Goal: Task Accomplishment & Management: Complete application form

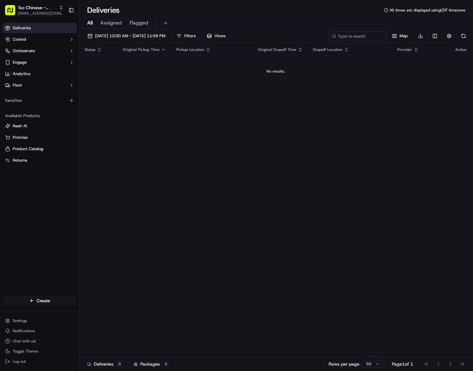
click at [44, 300] on html "Tso Chinese - Catering [EMAIL_ADDRESS][DOMAIN_NAME] Toggle Sidebar Deliveries C…" at bounding box center [236, 185] width 473 height 371
click at [96, 307] on link "Delivery" at bounding box center [114, 311] width 71 height 11
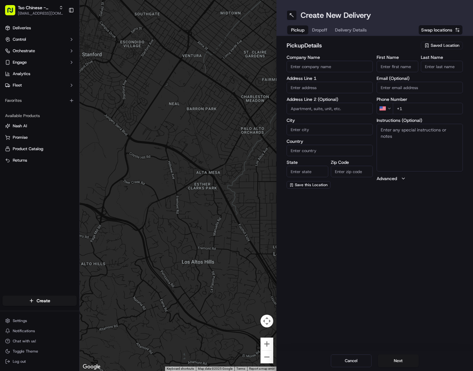
click at [449, 44] on span "Saved Location" at bounding box center [444, 46] width 29 height 6
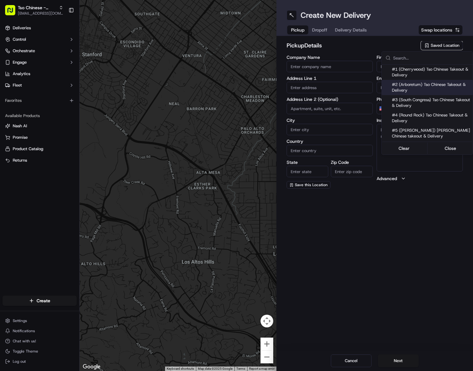
click at [425, 86] on span "#2 (Arboretum) Tso Chinese Takeout & Delivery" at bounding box center [431, 87] width 78 height 11
type input "#2 (Arboretum) Tso Chinese Takeout & Delivery"
type input "9333 Research Blvd"
type input "Bldg E, Ste 402"
type input "Austin"
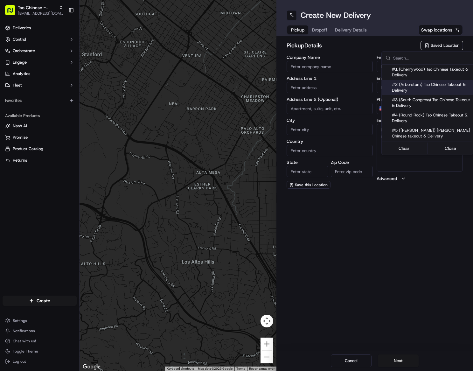
type input "US"
type input "TX"
type input "78759"
type input "+1 512 344 9434"
type textarea "Please make sure you're given an invoice for customers and catering labels when…"
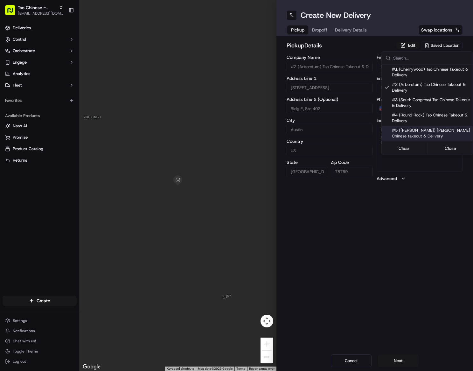
click at [417, 259] on html "Tso Chinese - Catering chelsea@tsochinese.com Toggle Sidebar Deliveries Control…" at bounding box center [236, 185] width 473 height 371
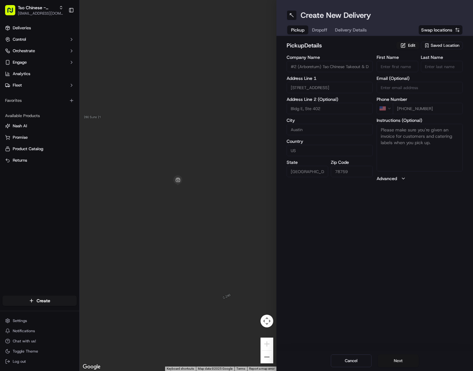
click at [403, 361] on button "Next" at bounding box center [398, 360] width 41 height 13
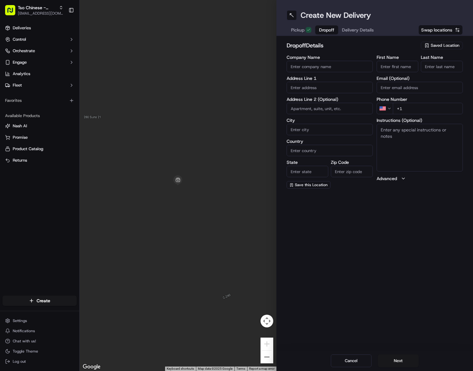
click at [327, 63] on input "Company Name" at bounding box center [329, 66] width 86 height 11
type input "Heart Hospital"
paste input "3801 North Lamar Blvd."
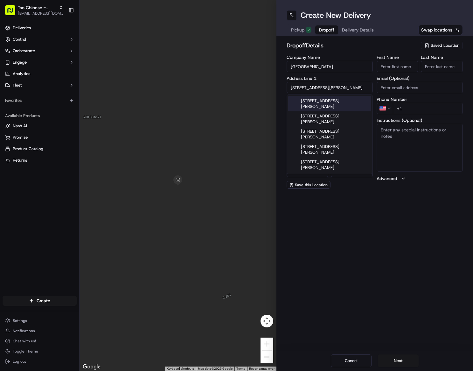
click at [332, 100] on div "3801 N Lamar Blvd, Austin, TX" at bounding box center [329, 103] width 83 height 15
type input "[STREET_ADDRESS][PERSON_NAME]"
type input "Austin"
type input "United States"
type input "TX"
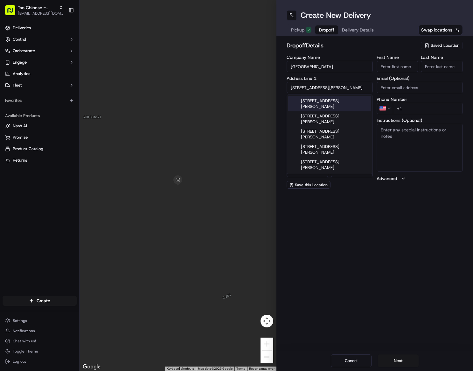
type input "78756"
type input "3801 North Lamar Boulevard"
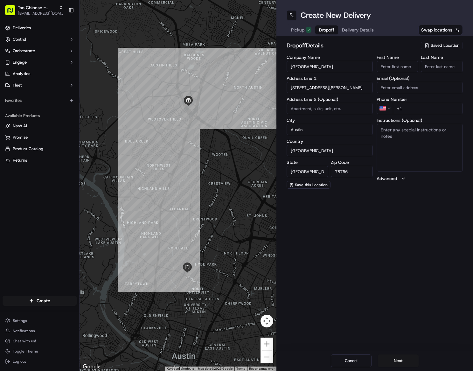
click at [406, 319] on div "Create New Delivery Pickup Dropoff Delivery Details Swap locations dropoff Deta…" at bounding box center [374, 185] width 197 height 371
click at [416, 107] on input "+1" at bounding box center [428, 108] width 70 height 11
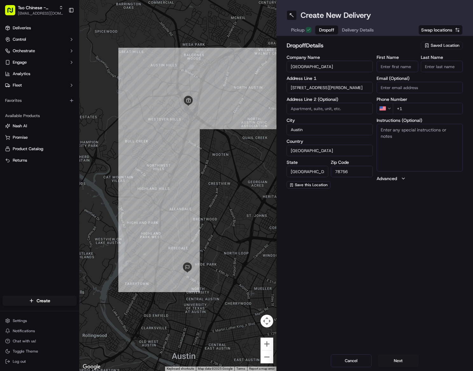
click at [416, 107] on input "+1" at bounding box center [428, 108] width 70 height 11
paste input "316 550 7337"
type input "+1 316 550 7337"
click at [392, 85] on input "Email (Optional)" at bounding box center [419, 87] width 86 height 11
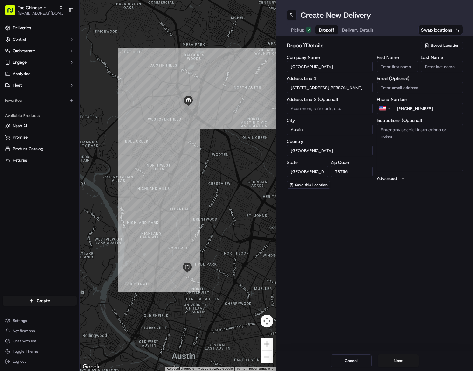
paste input "taishi.carr@hcahealthcare.com"
type input "taishi.carr@hcahealthcare.com"
click at [391, 66] on input "First Name" at bounding box center [397, 66] width 42 height 11
type input "Taishi"
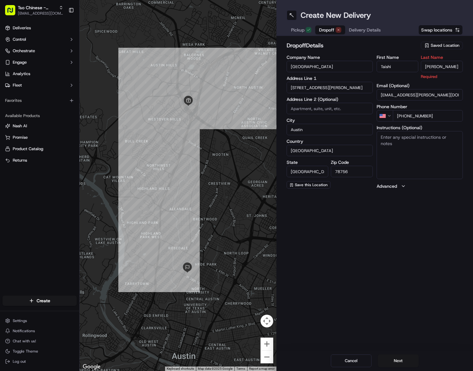
type input "Carr"
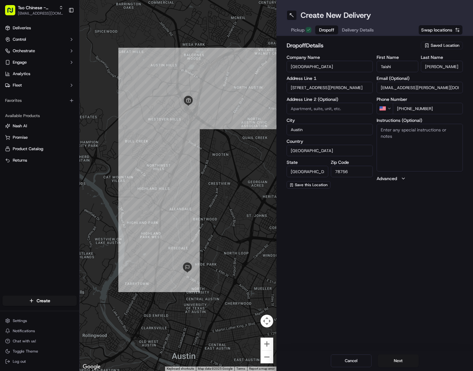
click at [401, 208] on div "Create New Delivery Pickup Dropoff Delivery Details Swap locations dropoff Deta…" at bounding box center [374, 185] width 197 height 371
click at [410, 134] on textarea "Instructions (Optional)" at bounding box center [419, 148] width 86 height 48
paste textarea "Ask for [PERSON_NAME] with Housekeeping at the concierge desk"
type textarea "Ask for [PERSON_NAME] with Housekeeping at the concierge desk"
click at [406, 188] on div "First Name Taishi Last Name Carr Email (Optional) taishi.carr@hcahealthcare.com…" at bounding box center [419, 122] width 86 height 134
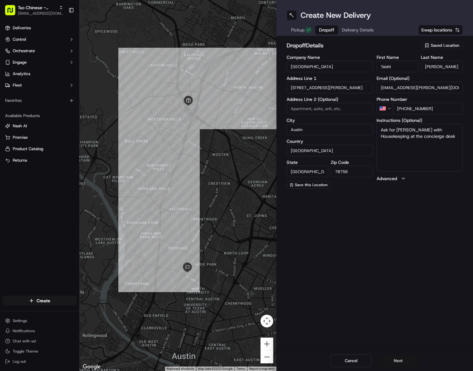
click at [401, 364] on button "Next" at bounding box center [398, 360] width 41 height 13
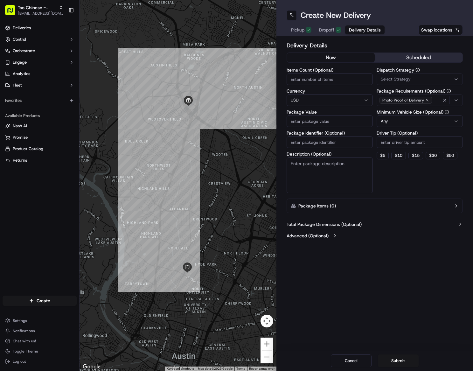
click at [392, 58] on button "scheduled" at bounding box center [419, 58] width 88 height 10
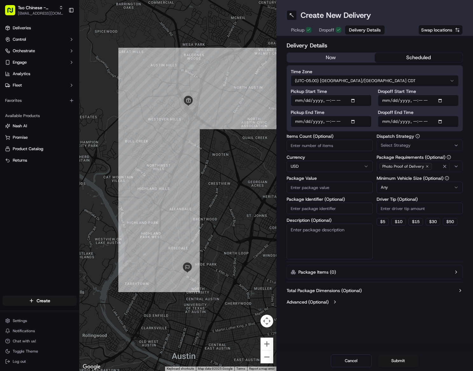
click at [355, 99] on input "Pickup Start Time" at bounding box center [331, 100] width 81 height 11
click at [354, 100] on input "Pickup Start Time" at bounding box center [331, 100] width 81 height 11
type input "2025-09-19T13:55"
click at [451, 137] on label "Dispatch Strategy" at bounding box center [419, 136] width 86 height 4
click at [442, 122] on input "Dropoff End Time" at bounding box center [418, 121] width 81 height 11
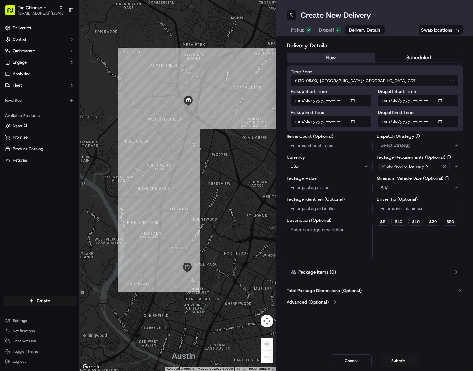
type input "2025-09-19T14:15"
click at [464, 114] on div "Delivery Details now scheduled Time Zone (UTC-05.00) America/Chicago CDT Pickup…" at bounding box center [374, 174] width 197 height 277
click at [391, 144] on span "Select Strategy" at bounding box center [396, 145] width 30 height 6
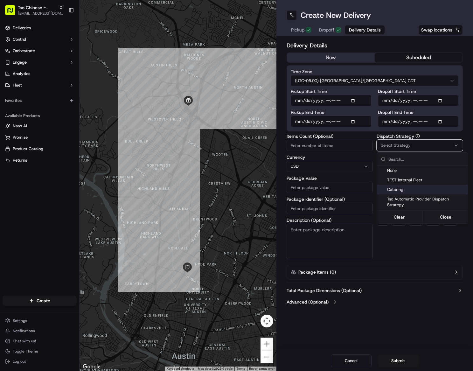
click at [413, 190] on span "Catering" at bounding box center [426, 190] width 78 height 6
click at [399, 251] on html "Tso Chinese - Catering chelsea@tsochinese.com Toggle Sidebar Deliveries Control…" at bounding box center [236, 185] width 473 height 371
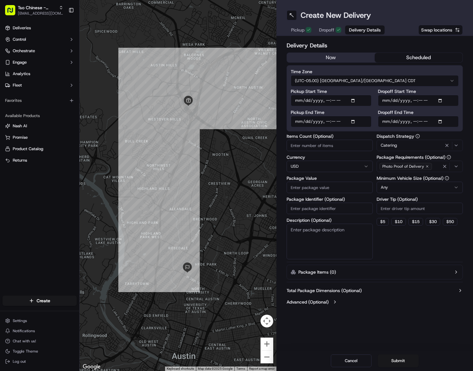
click at [416, 189] on html "Tso Chinese - Catering chelsea@tsochinese.com Toggle Sidebar Deliveries Control…" at bounding box center [236, 185] width 473 height 371
click at [410, 237] on div "Dispatch Strategy Catering Package Requirements (Optional) Photo Proof of Deliv…" at bounding box center [419, 196] width 86 height 125
click at [311, 190] on input "Package Value" at bounding box center [329, 187] width 86 height 11
type input "114.50"
click at [310, 212] on input "Package Identifier (Optional)" at bounding box center [329, 208] width 86 height 11
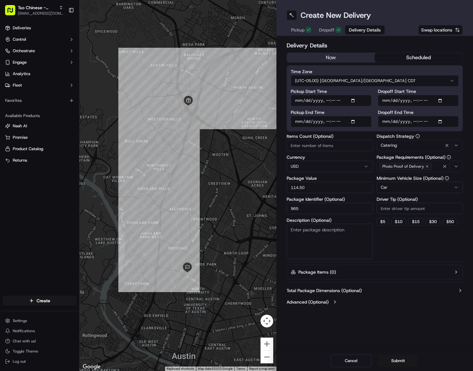
type input "965"
click at [396, 293] on div "Total Package Dimensions (Optional) Advanced (Optional)" at bounding box center [374, 296] width 176 height 23
click at [333, 232] on textarea "Description (Optional)" at bounding box center [329, 241] width 86 height 36
paste textarea "Ask for [PERSON_NAME] with Housekeeping at the concierge desk"
type textarea "Ask for [PERSON_NAME] with Housekeeping at the concierge desk"
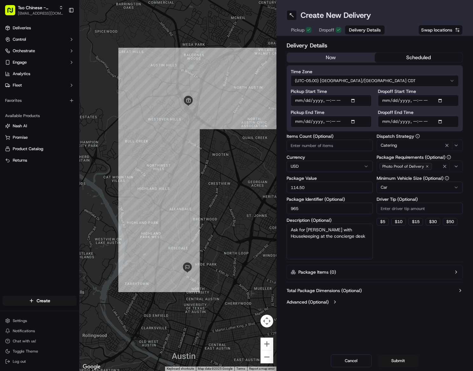
click at [385, 245] on div "Dispatch Strategy Catering Package Requirements (Optional) Photo Proof of Deliv…" at bounding box center [419, 196] width 86 height 125
click at [393, 363] on button "Submit" at bounding box center [398, 360] width 41 height 13
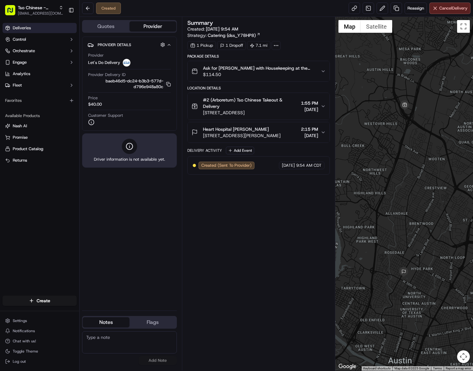
click at [29, 28] on span "Deliveries" at bounding box center [22, 28] width 18 height 6
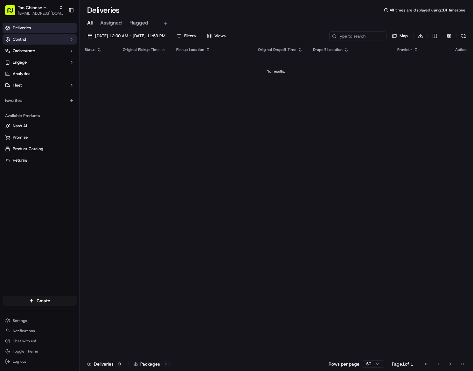
click at [53, 42] on button "Control" at bounding box center [40, 39] width 74 height 10
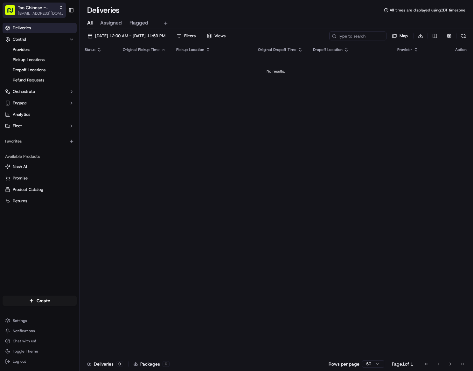
click at [46, 7] on span "Tso Chinese - Catering" at bounding box center [37, 7] width 38 height 6
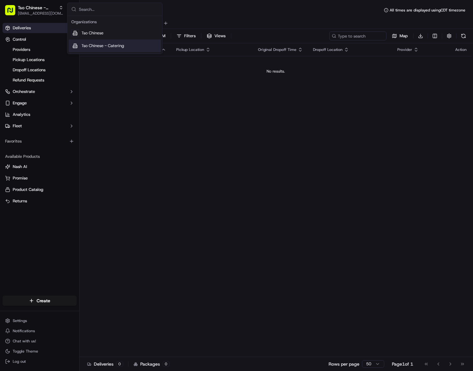
click at [109, 49] on div "Tso Chinese - Catering" at bounding box center [115, 45] width 92 height 13
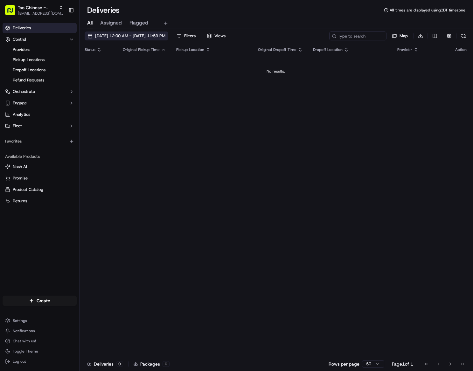
click at [113, 37] on span "09/18/2025 12:00 AM - 09/18/2025 11:59 PM" at bounding box center [130, 36] width 70 height 6
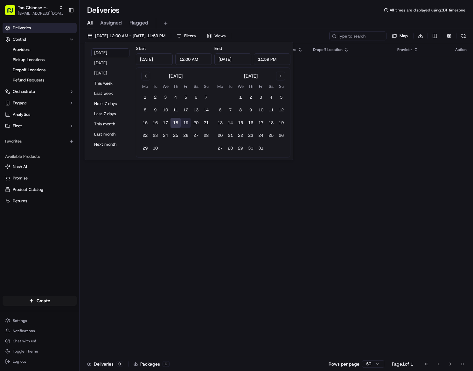
click at [187, 124] on button "19" at bounding box center [186, 123] width 10 height 10
type input "Sep 19, 2025"
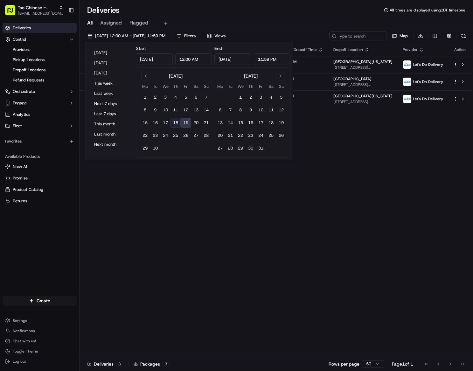
click at [336, 172] on div "Status Original Pickup Time Pickup Location Original Dropoff Time Dropoff Locat…" at bounding box center [275, 199] width 392 height 313
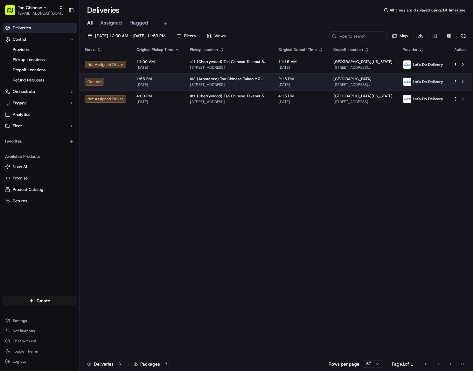
click at [233, 82] on span "[STREET_ADDRESS]" at bounding box center [229, 84] width 78 height 5
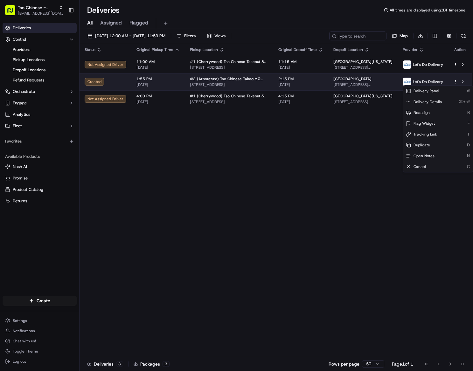
click at [456, 82] on html "Tso Chinese - Catering chelsea@tsochinese.com Toggle Sidebar Deliveries Control…" at bounding box center [236, 185] width 473 height 371
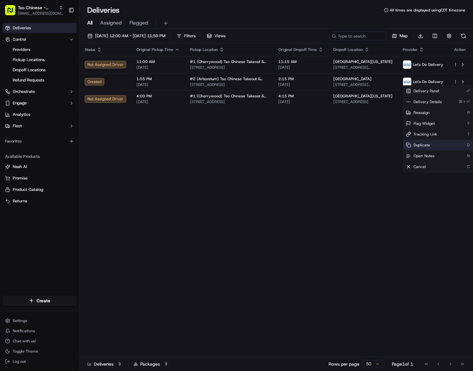
click at [431, 145] on div "Duplicate D" at bounding box center [437, 145] width 69 height 11
click at [361, 157] on html "Tso Chinese - Catering chelsea@tsochinese.com Toggle Sidebar Deliveries Control…" at bounding box center [236, 185] width 473 height 371
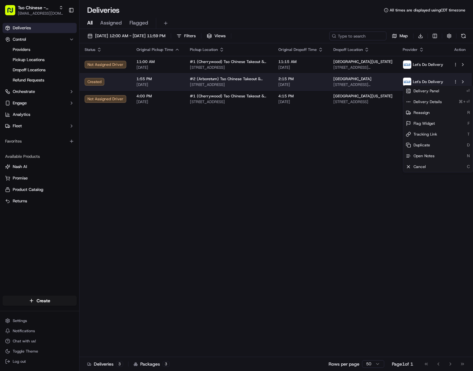
click at [455, 82] on html "Tso Chinese - Catering chelsea@tsochinese.com Toggle Sidebar Deliveries Control…" at bounding box center [236, 185] width 473 height 371
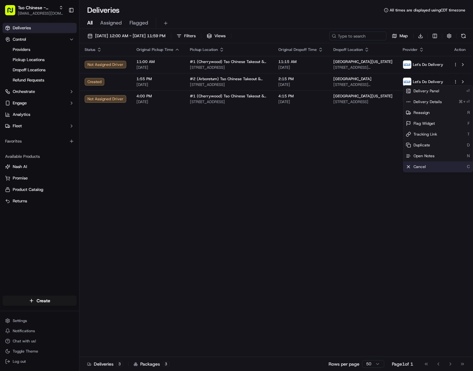
click at [421, 168] on span "Cancel" at bounding box center [419, 166] width 12 height 5
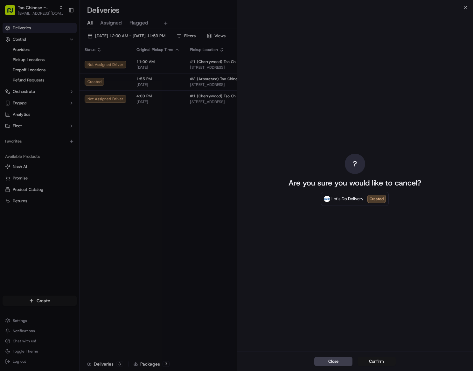
click at [365, 361] on button "Confirm" at bounding box center [376, 361] width 38 height 9
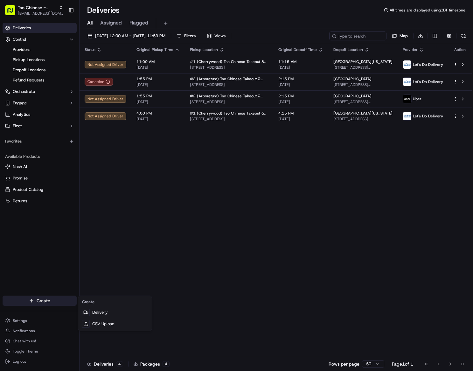
click at [41, 302] on html "Tso Chinese - Catering chelsea@tsochinese.com Toggle Sidebar Deliveries Control…" at bounding box center [236, 185] width 473 height 371
click at [98, 310] on link "Delivery" at bounding box center [114, 311] width 71 height 11
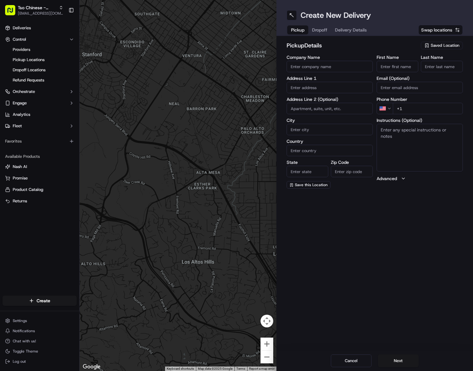
click at [351, 30] on span "Delivery Details" at bounding box center [351, 30] width 32 height 6
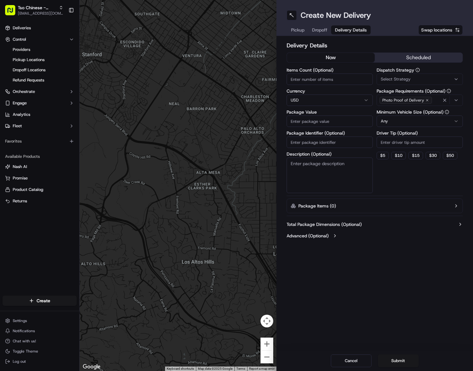
click at [411, 80] on div "Select Strategy" at bounding box center [419, 79] width 83 height 6
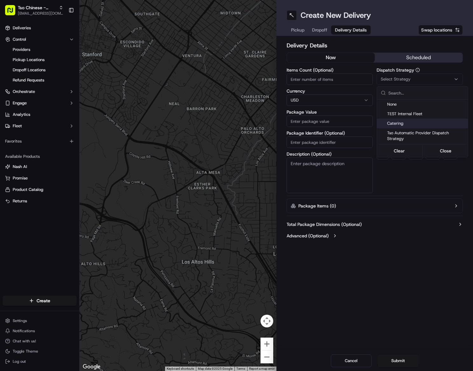
click at [33, 9] on html "Tso Chinese - Catering chelsea@tsochinese.com Toggle Sidebar Deliveries Control…" at bounding box center [236, 185] width 473 height 371
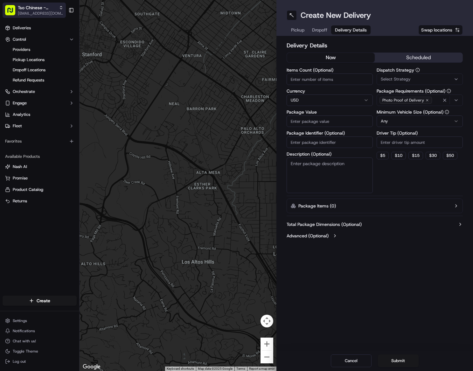
click at [14, 9] on rect "button" at bounding box center [10, 10] width 10 height 10
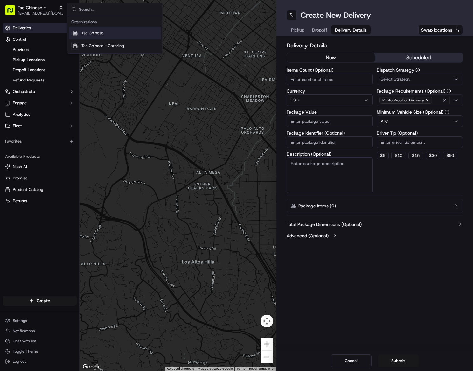
click at [21, 29] on span "Deliveries" at bounding box center [22, 28] width 18 height 6
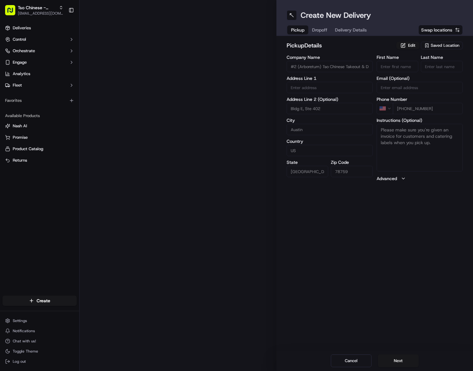
type input "9333 Research Blvd"
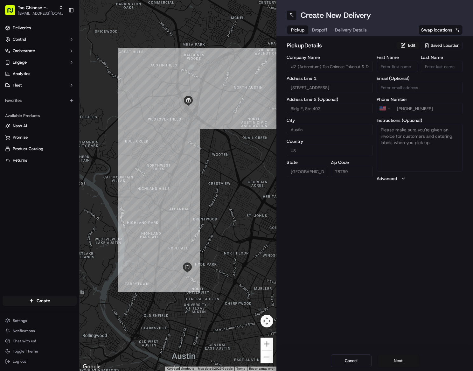
click at [404, 359] on button "Next" at bounding box center [398, 360] width 41 height 13
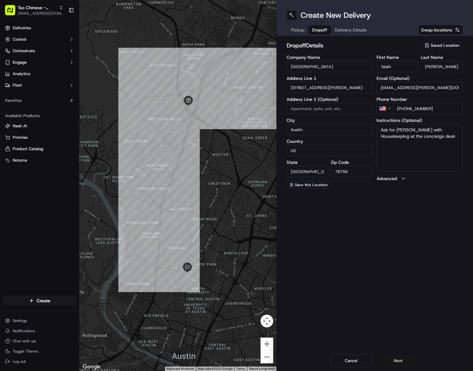
click at [405, 359] on button "Next" at bounding box center [398, 360] width 41 height 13
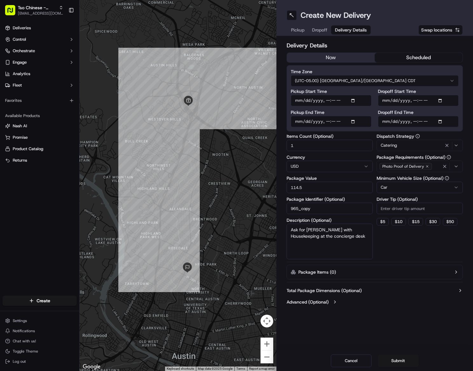
click at [400, 56] on button "scheduled" at bounding box center [419, 58] width 88 height 10
click at [448, 145] on icon "button" at bounding box center [447, 145] width 8 height 5
click at [437, 144] on div "Select Strategy" at bounding box center [419, 145] width 83 height 6
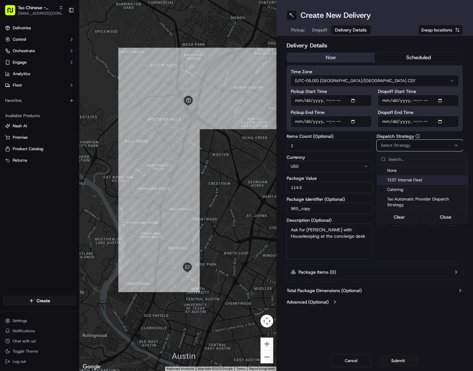
click at [429, 177] on span "TEST Internal Fleet" at bounding box center [426, 180] width 78 height 6
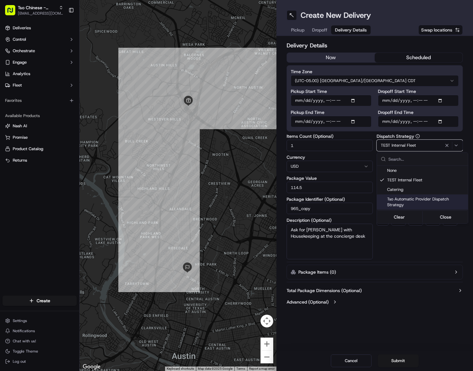
click at [436, 203] on span "Tso Automatic Provider Dispatch Strategy" at bounding box center [426, 201] width 78 height 11
click at [430, 229] on html "Tso Chinese - Catering chelsea@tsochinese.com Toggle Sidebar Deliveries Control…" at bounding box center [236, 185] width 473 height 371
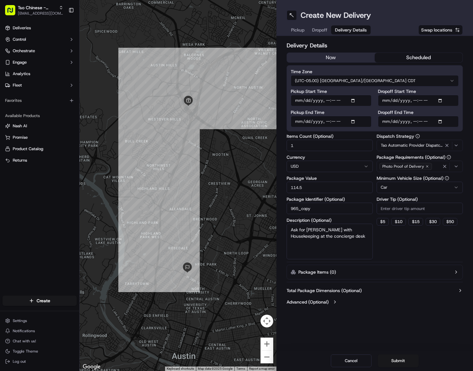
click at [387, 226] on div "Dispatch Strategy Tso Automatic Provider Dispatch Strategy Package Requirements…" at bounding box center [419, 196] width 86 height 125
click at [383, 223] on button "$ 5" at bounding box center [382, 222] width 12 height 8
type input "5"
click at [434, 145] on span "Tso Automatic Provider Dispatch Strategy" at bounding box center [412, 145] width 62 height 6
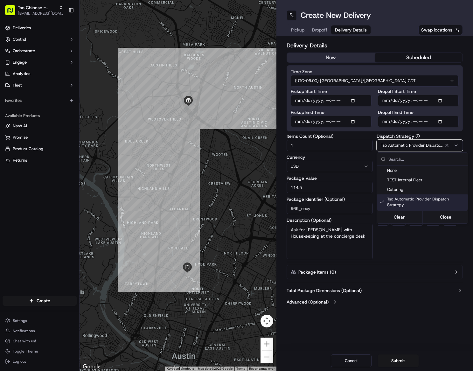
click at [456, 242] on html "Tso Chinese - Catering chelsea@tsochinese.com Toggle Sidebar Deliveries Control…" at bounding box center [236, 185] width 473 height 371
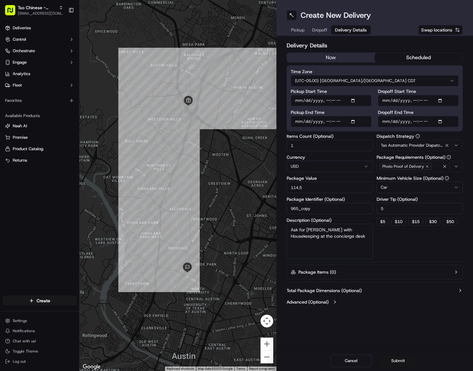
click at [401, 363] on button "Submit" at bounding box center [398, 360] width 41 height 13
